Goal: Task Accomplishment & Management: Complete application form

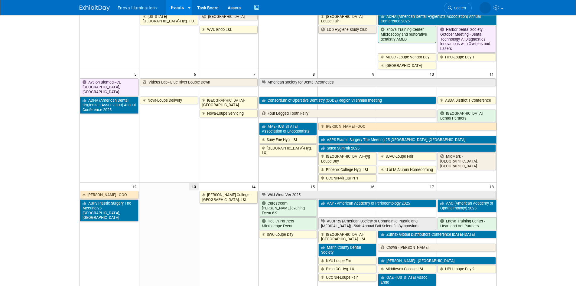
scroll to position [60, 0]
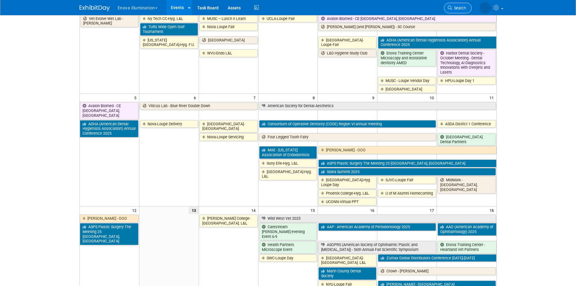
click at [454, 8] on span "Search" at bounding box center [459, 8] width 14 height 5
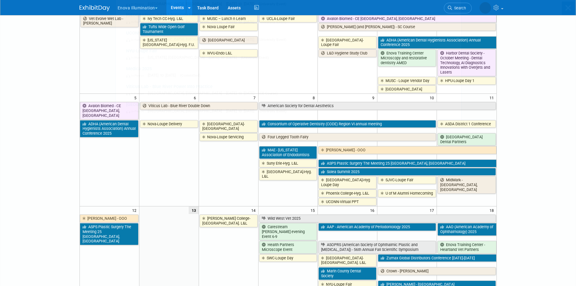
scroll to position [0, 0]
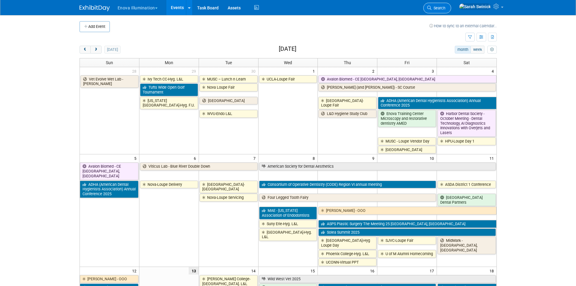
click at [451, 12] on link "Search" at bounding box center [437, 8] width 28 height 11
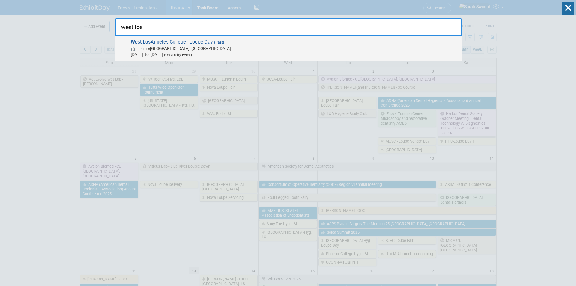
type input "west los"
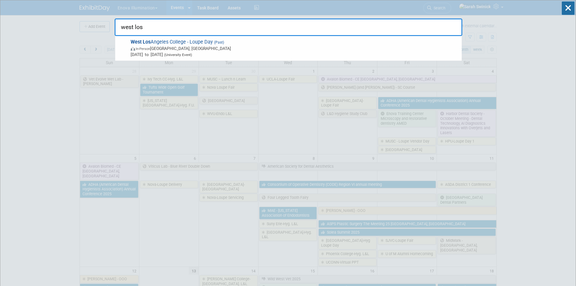
click at [172, 45] on span "West Los Angeles College - Loupe Day (Past) In-Person Culver City, CA Apr 23, 2…" at bounding box center [294, 48] width 330 height 18
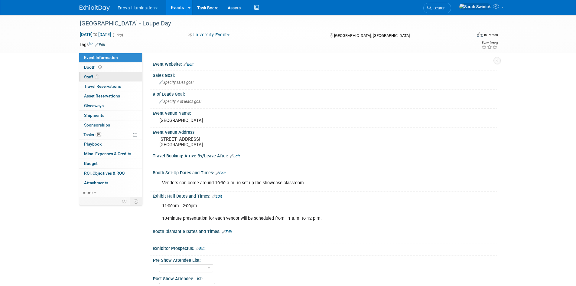
click at [118, 77] on link "1 Staff 1" at bounding box center [110, 76] width 63 height 9
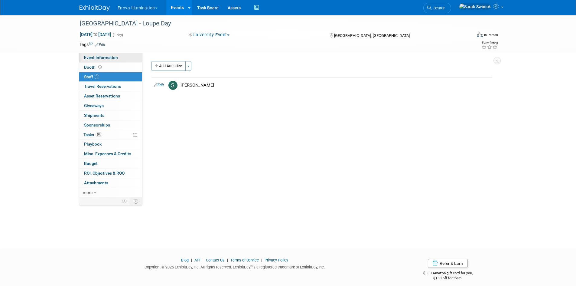
click at [111, 58] on span "Event Information" at bounding box center [101, 57] width 34 height 5
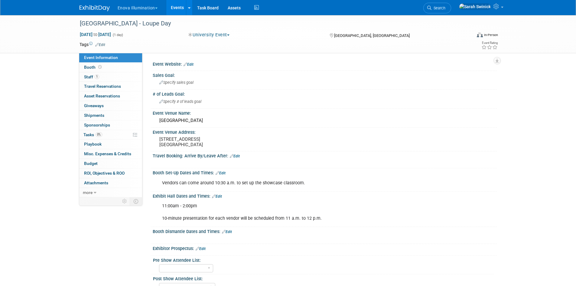
click at [105, 8] on img at bounding box center [94, 8] width 30 height 6
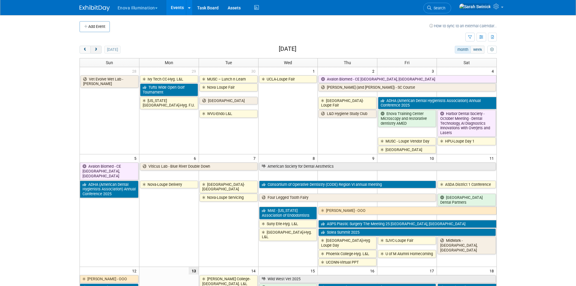
drag, startPoint x: 99, startPoint y: 50, endPoint x: 111, endPoint y: 55, distance: 13.1
click at [100, 50] on button "next" at bounding box center [95, 50] width 11 height 8
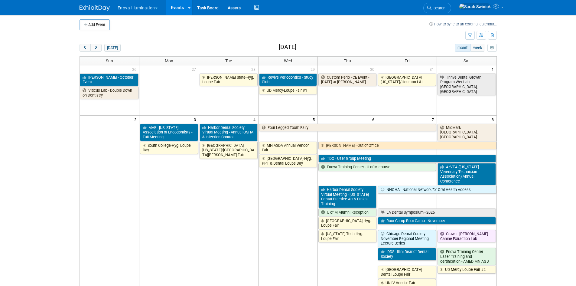
scroll to position [60, 0]
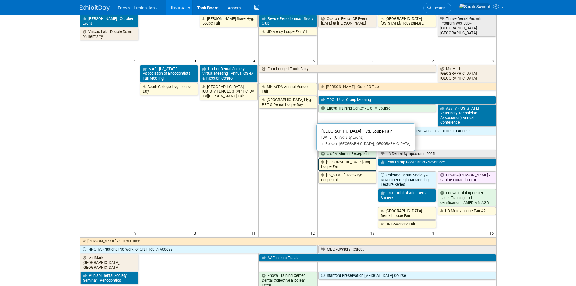
click at [337, 161] on link "[GEOGRAPHIC_DATA]-Hyg. Loupe Fair" at bounding box center [347, 164] width 58 height 12
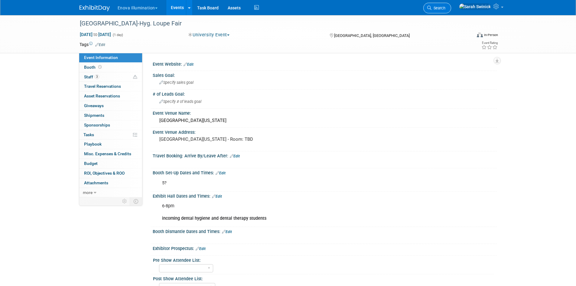
click at [431, 9] on icon at bounding box center [429, 8] width 4 height 4
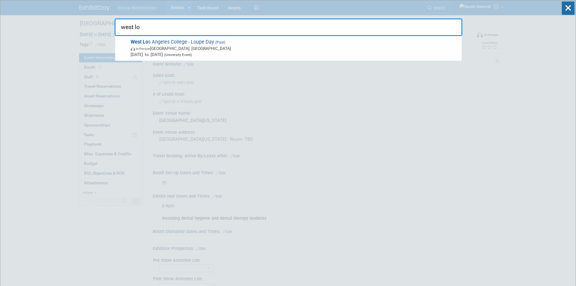
type input "west lo"
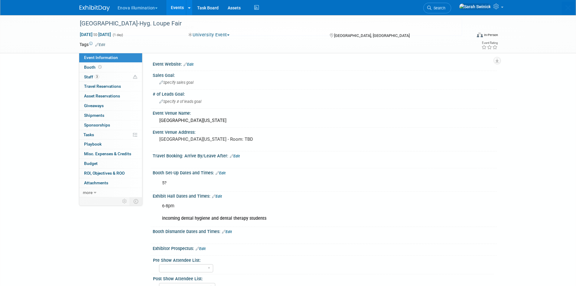
click at [84, 8] on body "Enova Illumination Choose Workspace: enova Enova Illumination Enova Illuminatio…" at bounding box center [288, 143] width 576 height 286
click at [106, 5] on img at bounding box center [94, 8] width 30 height 6
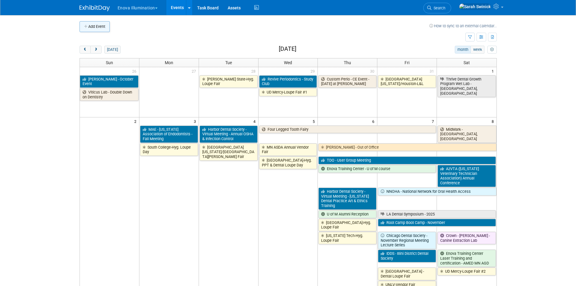
click at [109, 28] on button "Add Event" at bounding box center [94, 26] width 30 height 11
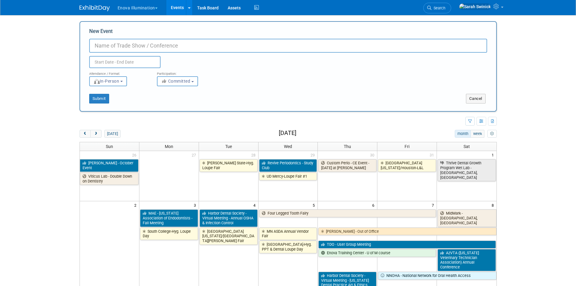
drag, startPoint x: 107, startPoint y: 42, endPoint x: 108, endPoint y: 45, distance: 3.1
drag, startPoint x: 108, startPoint y: 45, endPoint x: 94, endPoint y: 51, distance: 15.6
click at [94, 51] on input "New Event" at bounding box center [288, 46] width 398 height 14
type input "u"
type input "UCDH-Hyg. Loupe Day"
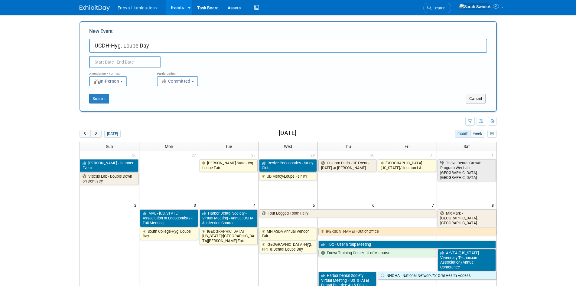
drag, startPoint x: 134, startPoint y: 56, endPoint x: 132, endPoint y: 53, distance: 3.8
click at [132, 53] on div "Duplicate Event Warning" at bounding box center [288, 60] width 407 height 15
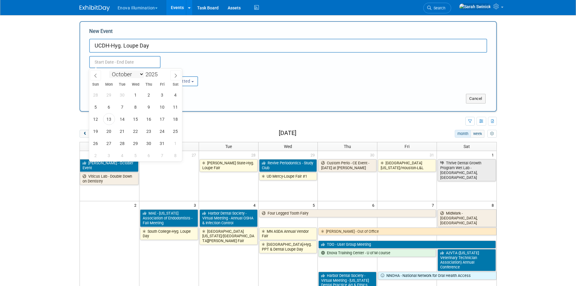
click at [143, 76] on select "January February March April May June July August September October November De…" at bounding box center [126, 74] width 35 height 8
select select "10"
click at [109, 70] on select "January February March April May June July August September October November De…" at bounding box center [126, 74] width 35 height 8
click at [110, 133] on span "17" at bounding box center [109, 131] width 12 height 12
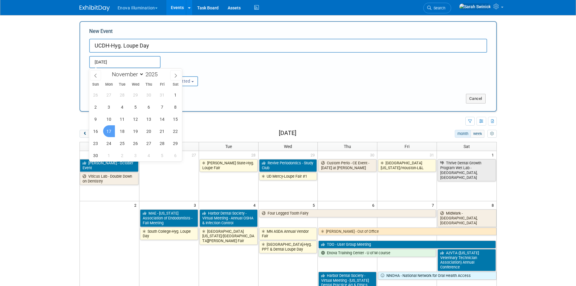
type input "Nov 17, 2025 to Nov 17, 2025"
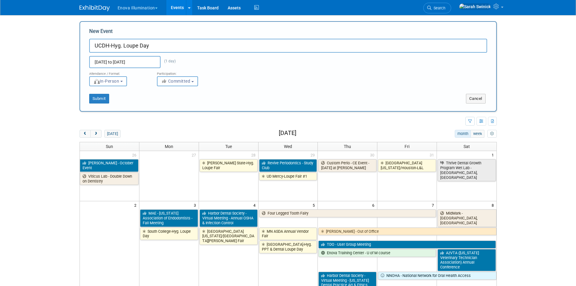
click at [187, 77] on button "Committed" at bounding box center [177, 81] width 41 height 10
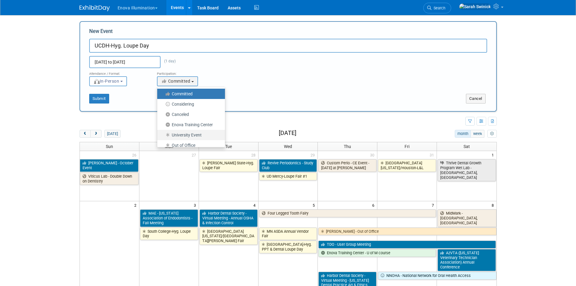
click at [185, 133] on label "University Event" at bounding box center [189, 135] width 59 height 8
click at [163, 133] on input "University Event" at bounding box center [161, 135] width 4 height 4
select select "103"
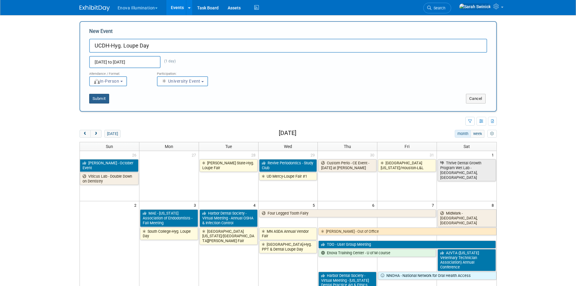
click at [102, 100] on button "Submit" at bounding box center [99, 99] width 20 height 10
click at [173, 116] on body "Enova Illumination Choose Workspace: enova Enova Illumination Enova Illuminatio…" at bounding box center [288, 143] width 576 height 286
click at [17, 158] on body "Enova Illumination Choose Workspace: enova Enova Illumination Enova Illuminatio…" at bounding box center [288, 143] width 576 height 286
click at [87, 9] on img at bounding box center [94, 8] width 30 height 6
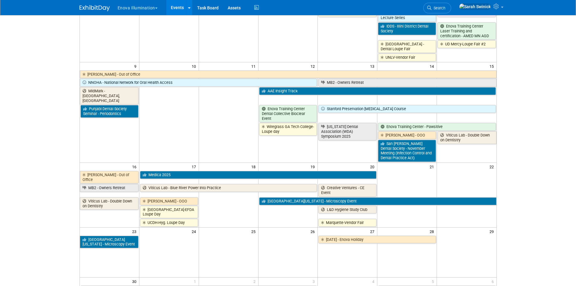
scroll to position [272, 0]
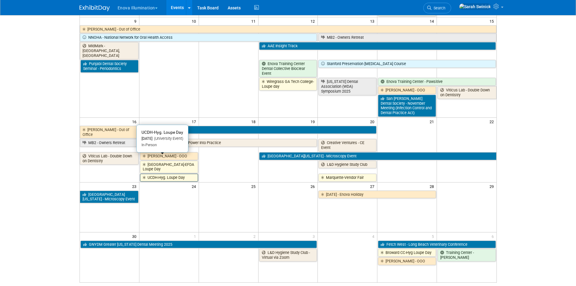
click at [187, 173] on link "UCDH-Hyg. Loupe Day" at bounding box center [169, 177] width 58 height 8
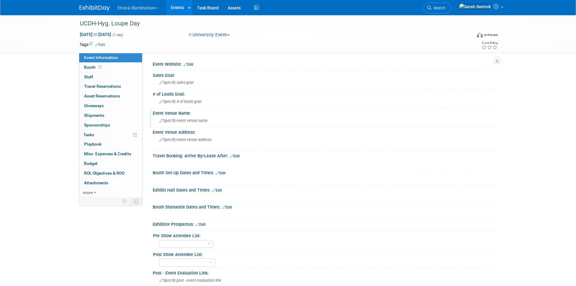
click at [169, 122] on span "Specify event venue name" at bounding box center [183, 120] width 48 height 5
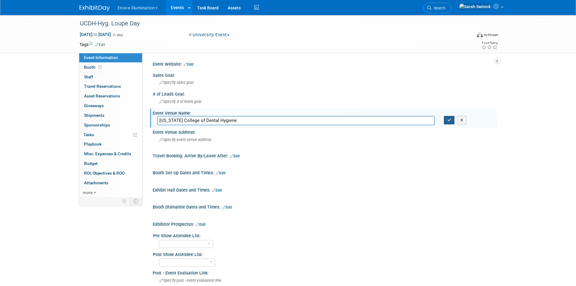
type input "Utah College of Dental Hygiene"
click at [446, 116] on button "button" at bounding box center [449, 120] width 11 height 8
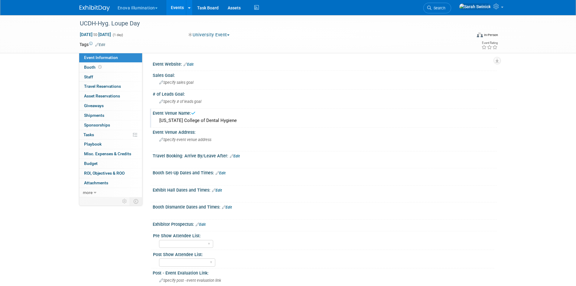
click at [218, 189] on link "Edit" at bounding box center [217, 190] width 10 height 4
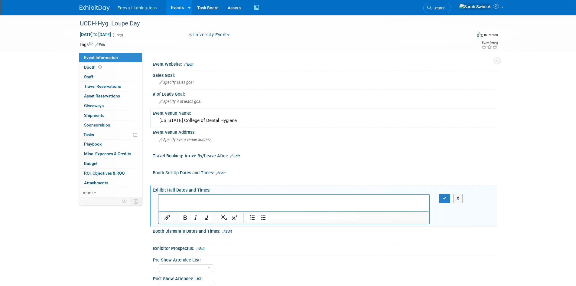
click at [180, 200] on p "Rich Text Area. Press ALT-0 for help." at bounding box center [294, 200] width 264 height 6
click at [441, 198] on button "button" at bounding box center [444, 198] width 11 height 9
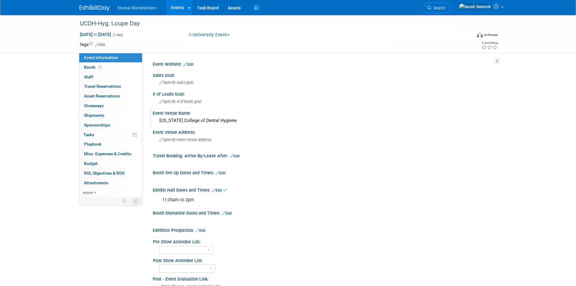
click at [222, 172] on link "Edit" at bounding box center [220, 173] width 10 height 4
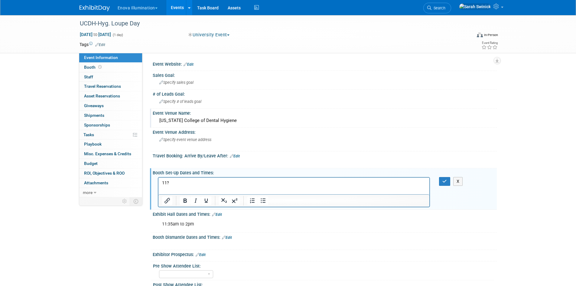
drag, startPoint x: 442, startPoint y: 178, endPoint x: 429, endPoint y: 179, distance: 12.7
click at [442, 178] on button "button" at bounding box center [444, 181] width 11 height 9
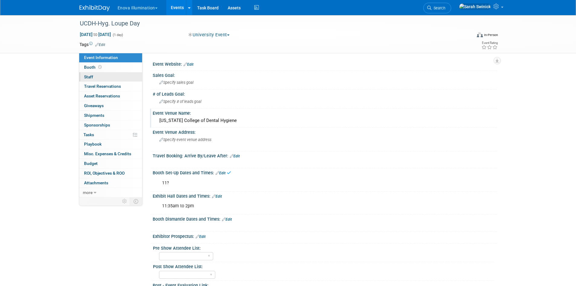
click at [115, 75] on link "0 Staff 0" at bounding box center [110, 76] width 63 height 9
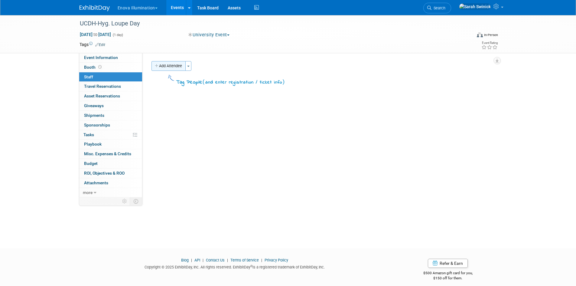
click at [163, 63] on button "Add Attendee" at bounding box center [168, 66] width 34 height 10
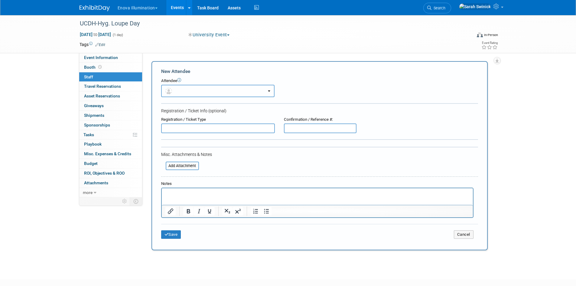
drag, startPoint x: 175, startPoint y: 84, endPoint x: 178, endPoint y: 94, distance: 10.4
click at [175, 86] on button "button" at bounding box center [217, 91] width 113 height 12
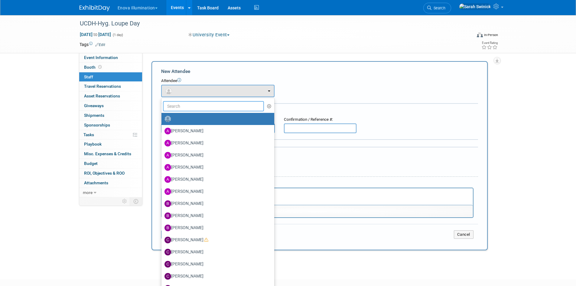
click at [180, 108] on input "text" at bounding box center [213, 106] width 101 height 10
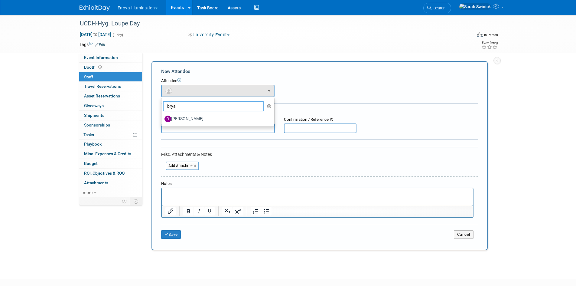
type input "brya"
click at [183, 120] on label "Bryan Bertotti" at bounding box center [216, 119] width 104 height 10
click at [162, 120] on input "Bryan Bertotti" at bounding box center [160, 118] width 4 height 4
select select "8a65481c-2c31-4990-8702-2060f8bbfae2"
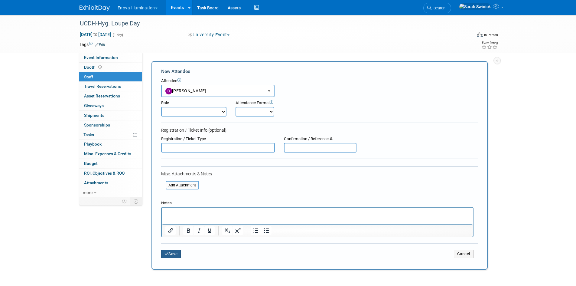
drag, startPoint x: 181, startPoint y: 251, endPoint x: 167, endPoint y: 149, distance: 102.7
click at [180, 251] on button "Save" at bounding box center [171, 253] width 20 height 8
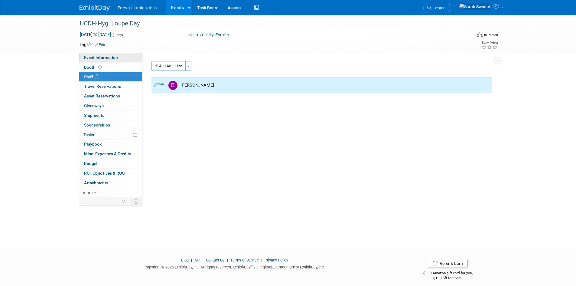
click at [138, 56] on link "Event Information" at bounding box center [110, 57] width 63 height 9
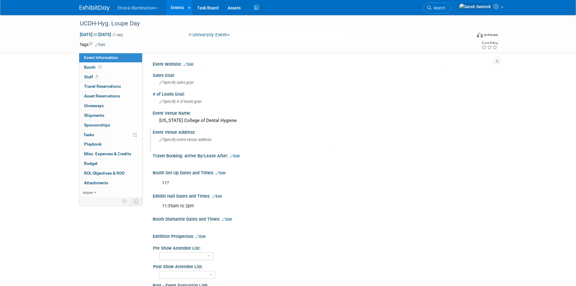
drag, startPoint x: 220, startPoint y: 141, endPoint x: 203, endPoint y: 140, distance: 16.9
click at [203, 140] on span "Specify event venue address" at bounding box center [185, 139] width 52 height 5
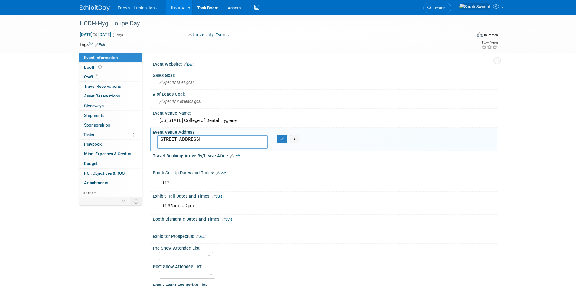
type textarea "1176 S 1480 West Orem, UT 84058"
click at [281, 144] on div "1176 S 1480 West Orem, UT 84058 X" at bounding box center [224, 142] width 143 height 14
click at [281, 140] on button "button" at bounding box center [281, 139] width 11 height 8
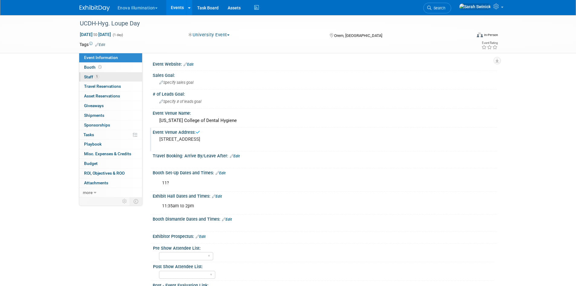
click at [124, 76] on link "1 Staff 1" at bounding box center [110, 76] width 63 height 9
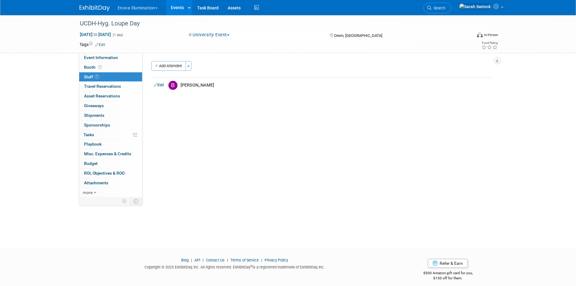
click at [95, 10] on img at bounding box center [94, 8] width 30 height 6
